Goal: Use online tool/utility: Use online tool/utility

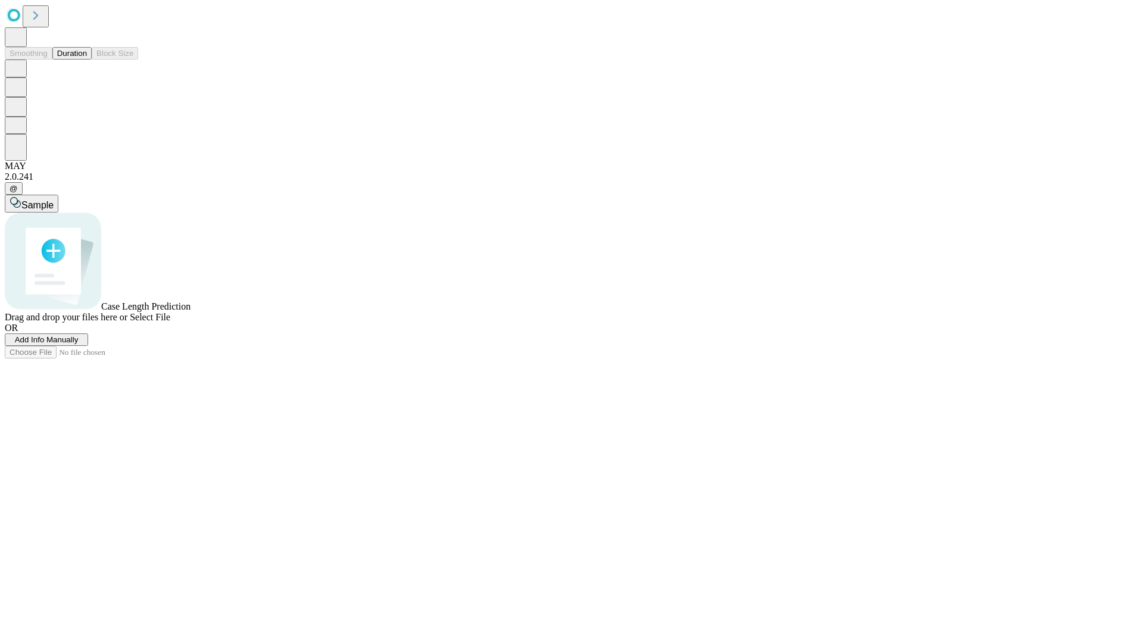
click at [87, 60] on button "Duration" at bounding box center [71, 53] width 39 height 13
click at [79, 344] on span "Add Info Manually" at bounding box center [47, 339] width 64 height 9
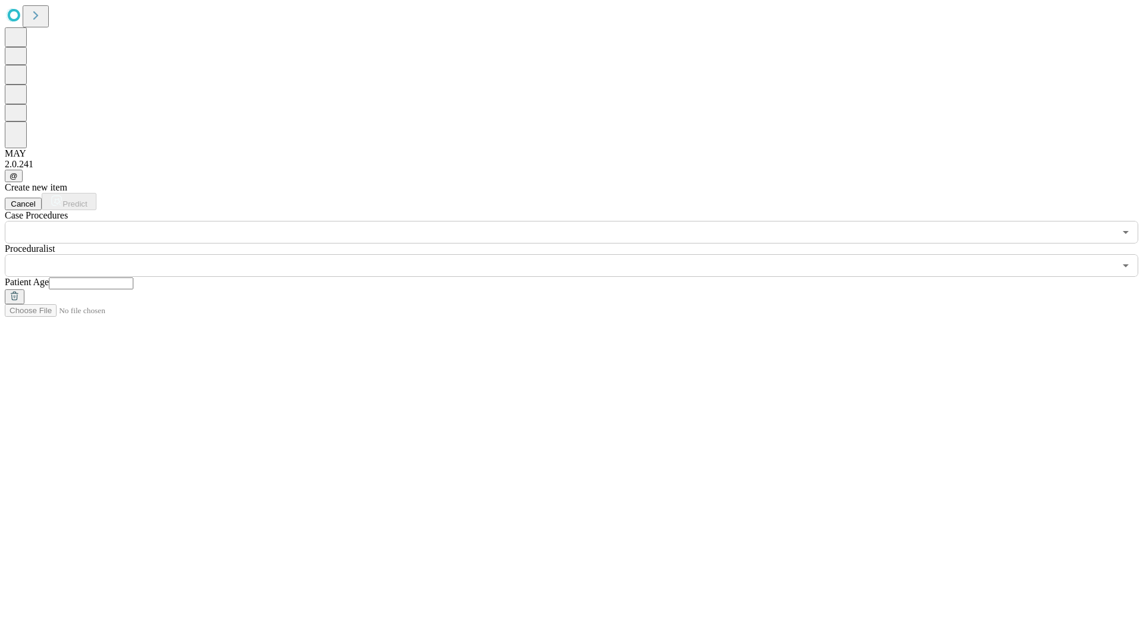
click at [133, 277] on input "text" at bounding box center [91, 283] width 85 height 12
type input "**"
click at [580, 254] on input "text" at bounding box center [560, 265] width 1111 height 23
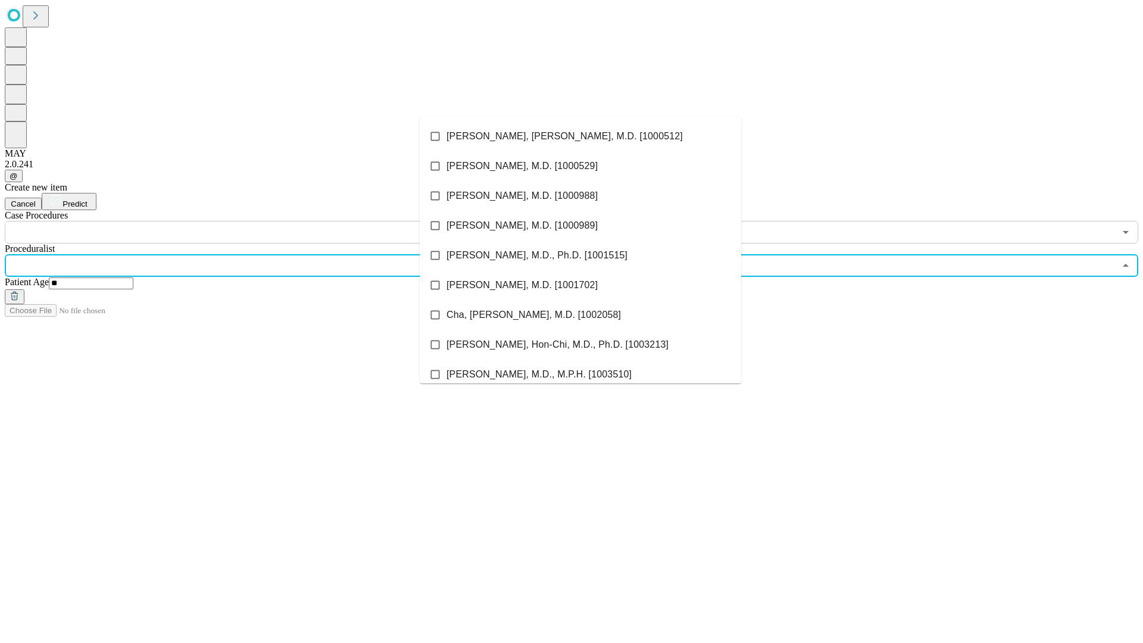
click at [581, 136] on li "[PERSON_NAME], [PERSON_NAME], M.D. [1000512]" at bounding box center [581, 136] width 322 height 30
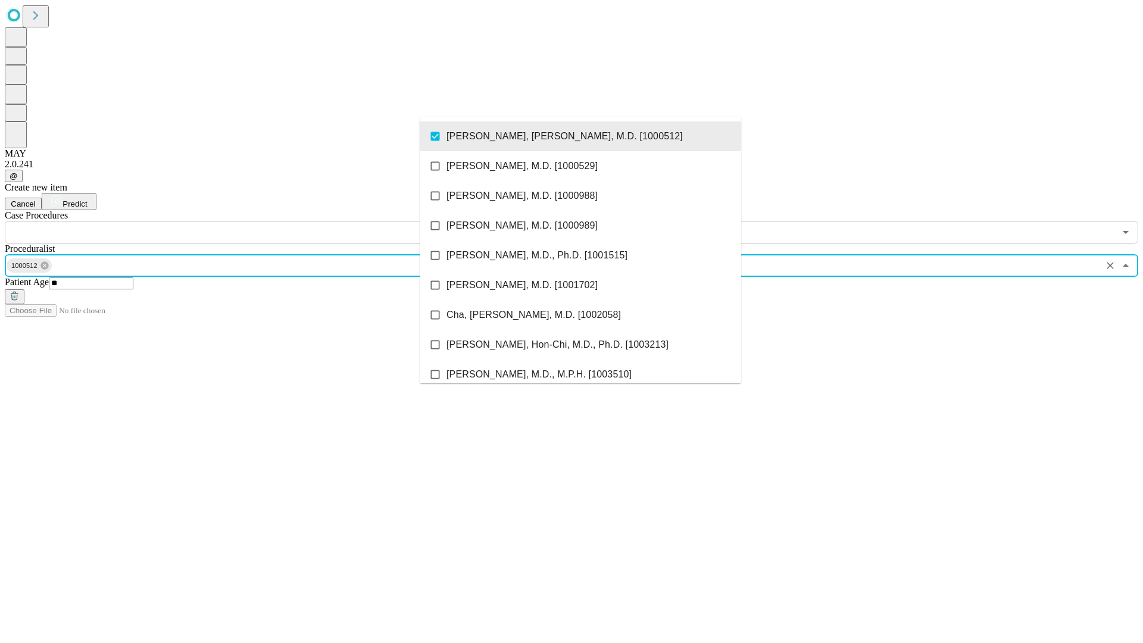
click at [250, 221] on input "text" at bounding box center [560, 232] width 1111 height 23
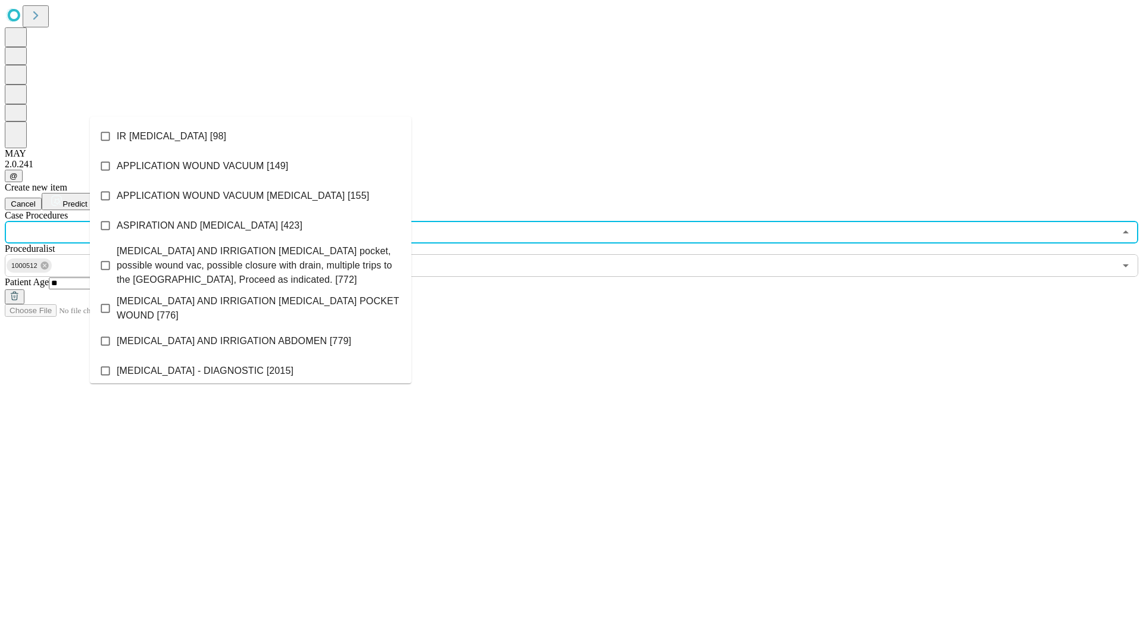
click at [251, 136] on li "IR [MEDICAL_DATA] [98]" at bounding box center [251, 136] width 322 height 30
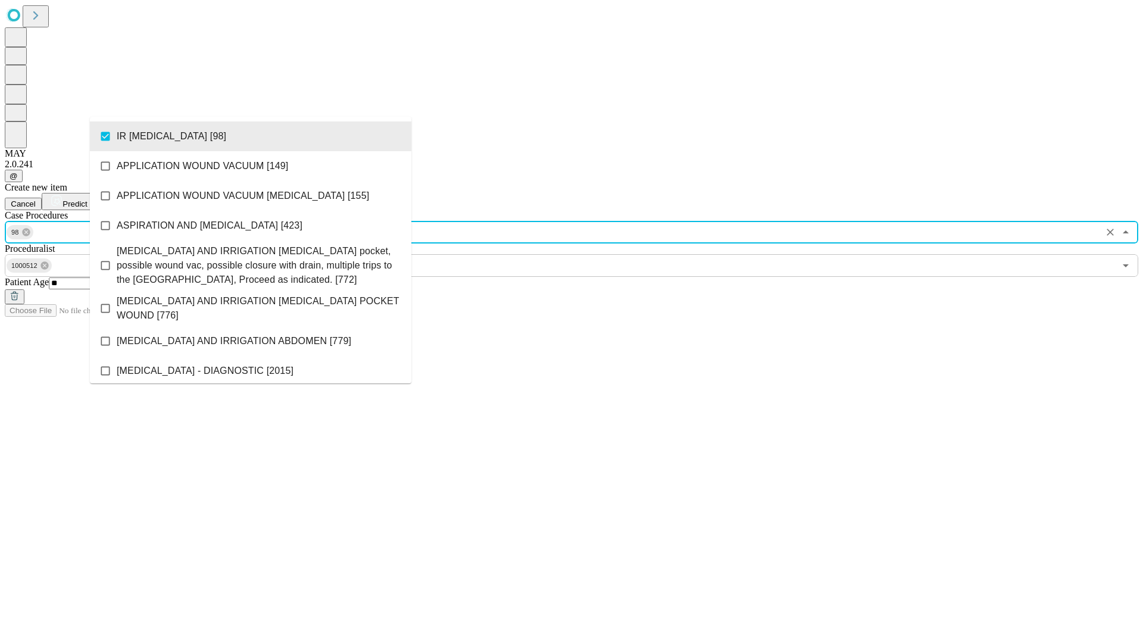
click at [87, 199] on span "Predict" at bounding box center [75, 203] width 24 height 9
